Goal: Task Accomplishment & Management: Use online tool/utility

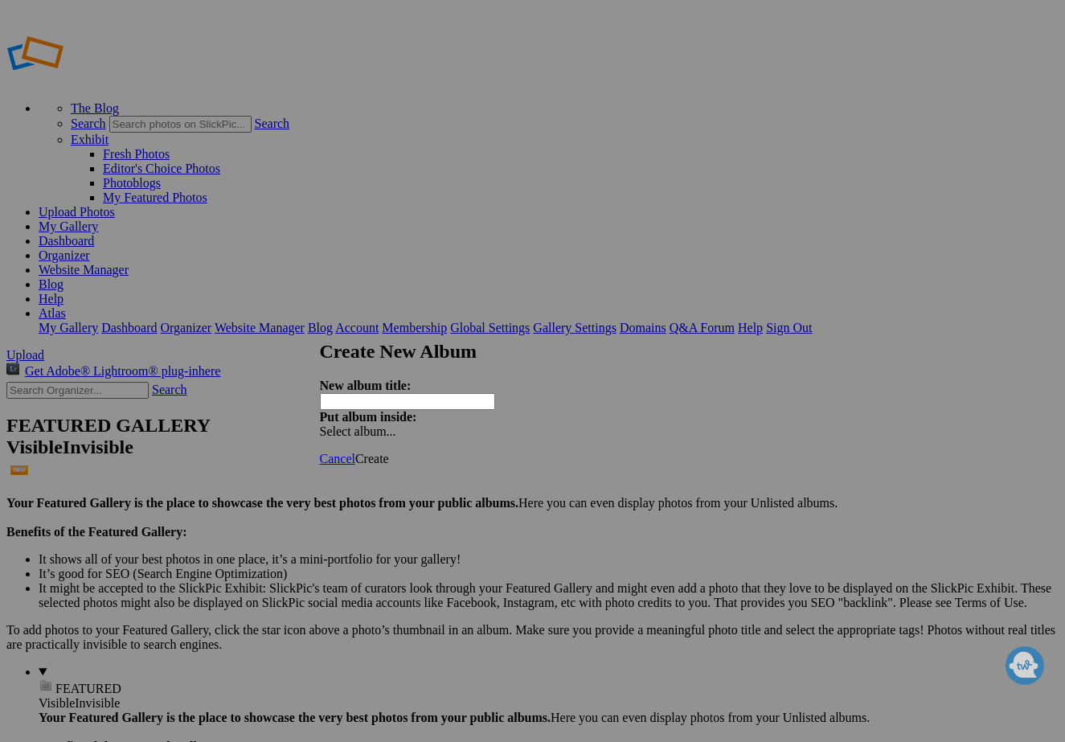
type input "S"
click at [397, 393] on input "[DATE] ([PERSON_NAME])" at bounding box center [407, 401] width 175 height 17
type input "[DATE] Group 1 ([PERSON_NAME])"
click at [389, 452] on link "Create" at bounding box center [372, 459] width 34 height 14
